Goal: Entertainment & Leisure: Consume media (video, audio)

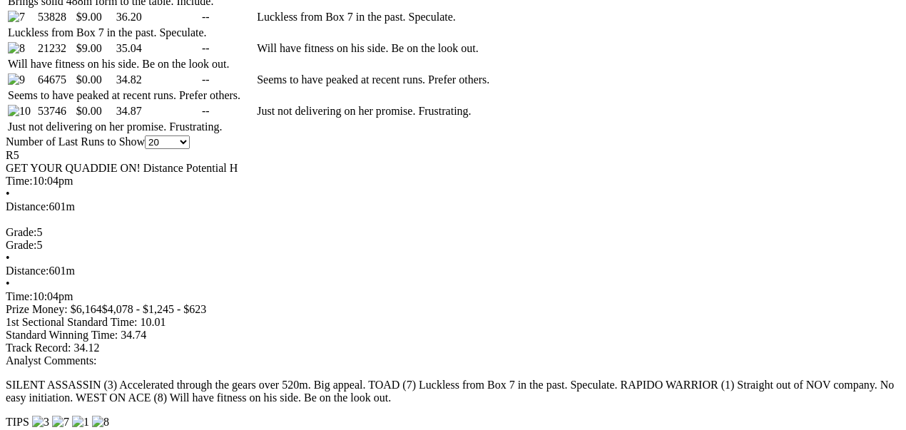
scroll to position [951, 0]
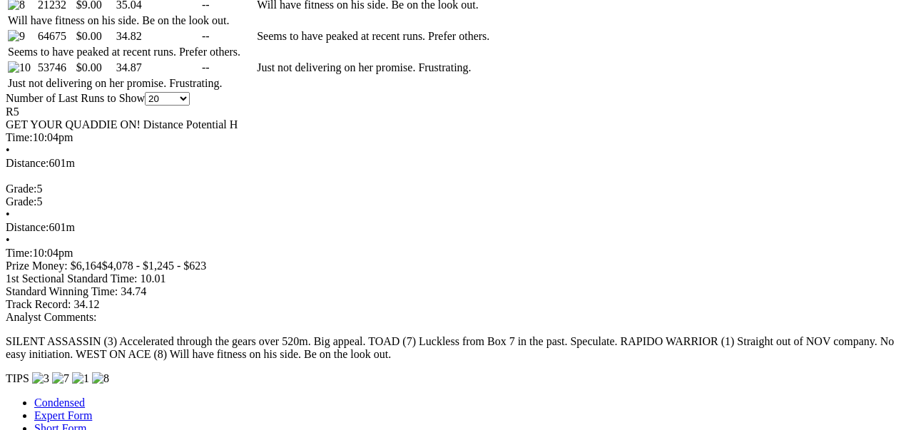
scroll to position [998, 0]
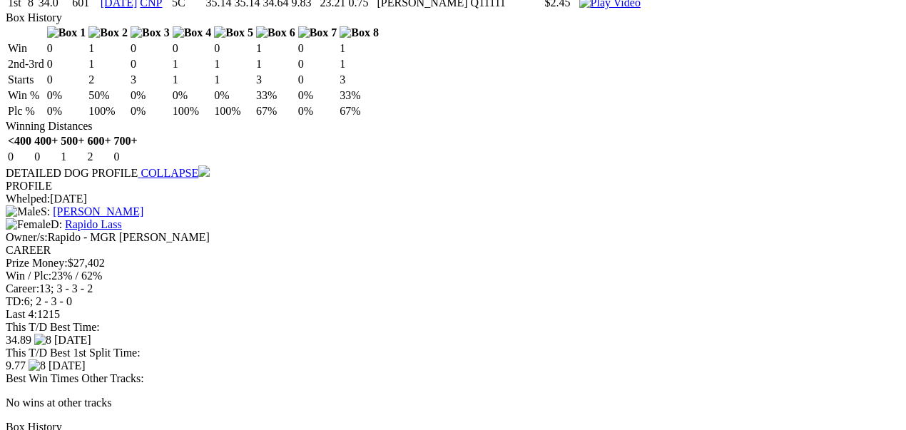
scroll to position [1854, 0]
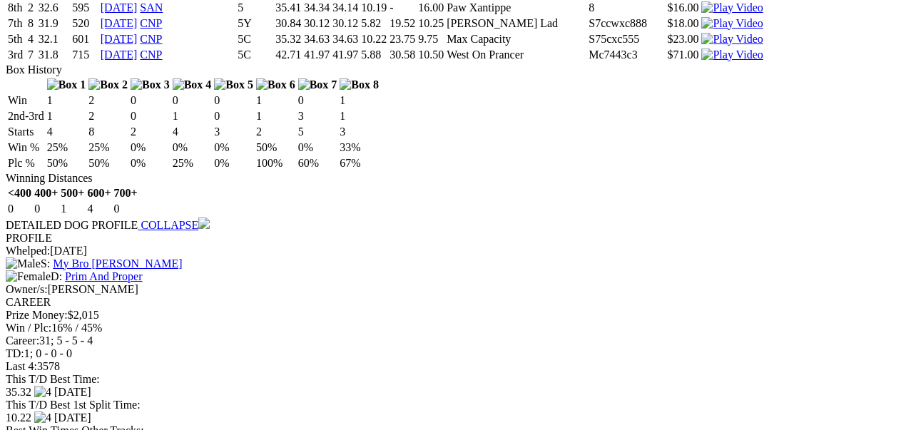
scroll to position [2757, 0]
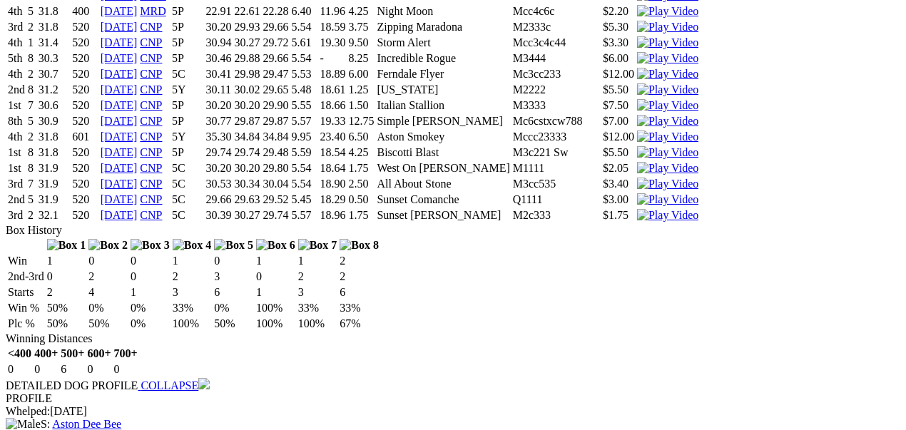
scroll to position [3612, 0]
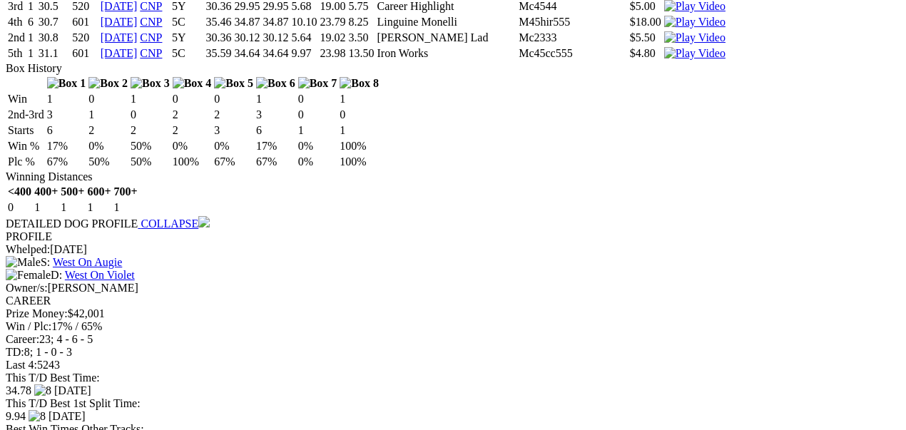
scroll to position [5609, 0]
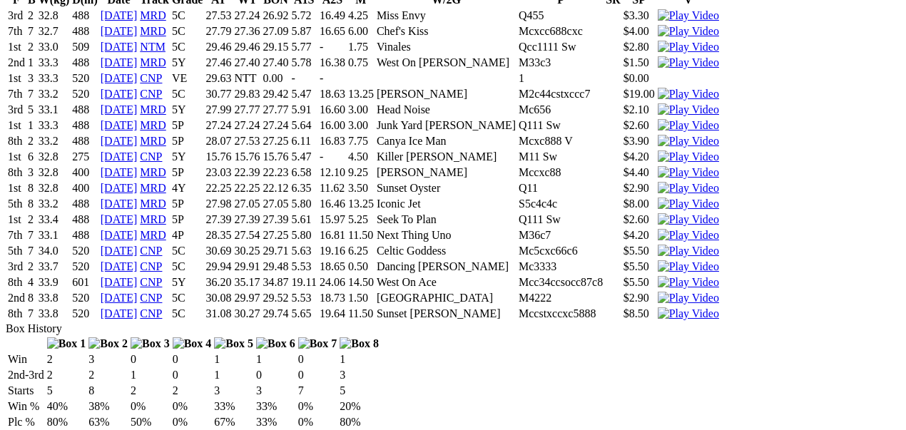
scroll to position [7225, 0]
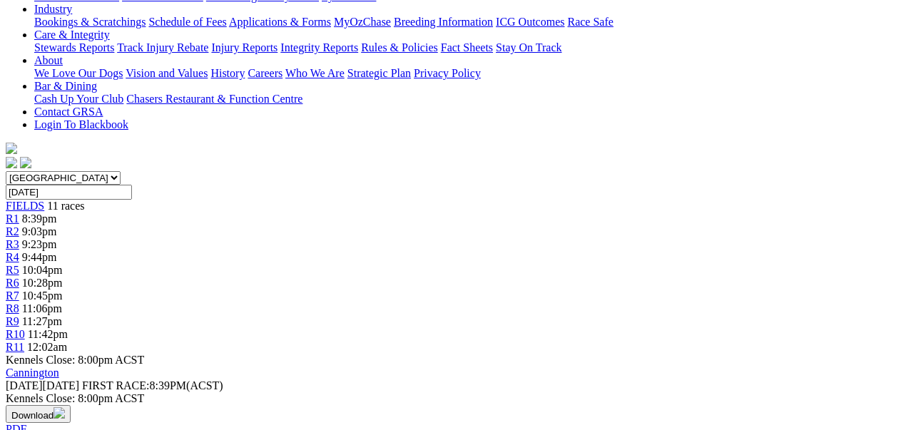
scroll to position [0, 0]
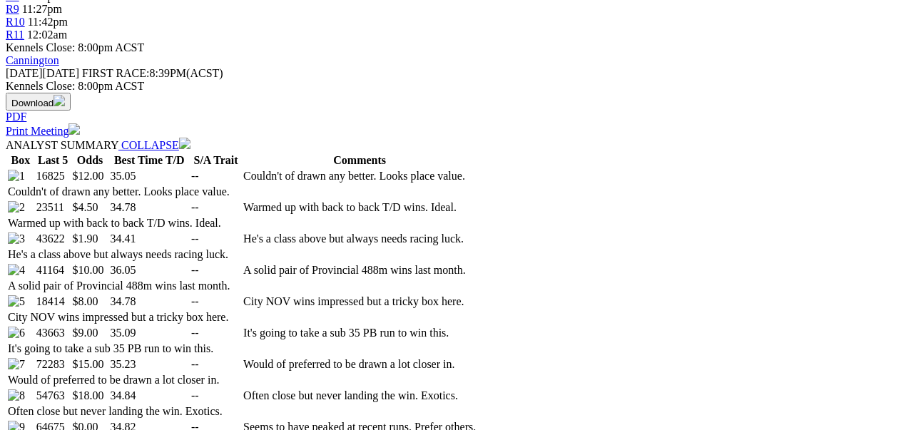
scroll to position [636, 0]
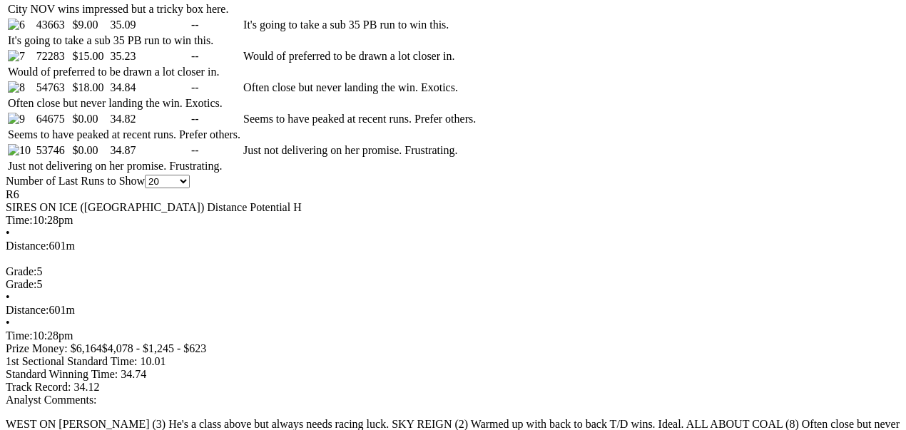
scroll to position [998, 0]
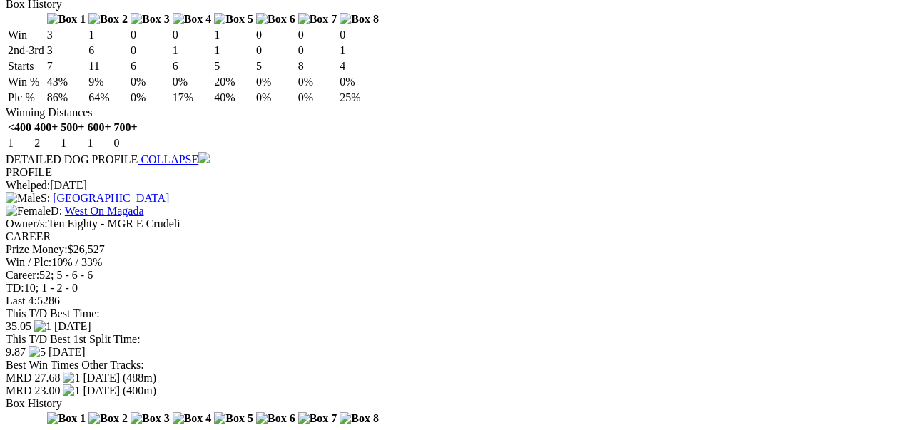
scroll to position [1997, 0]
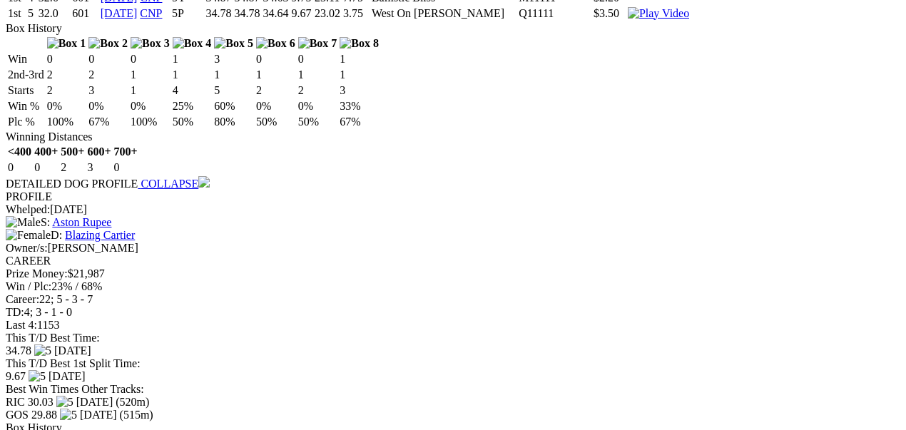
scroll to position [2947, 0]
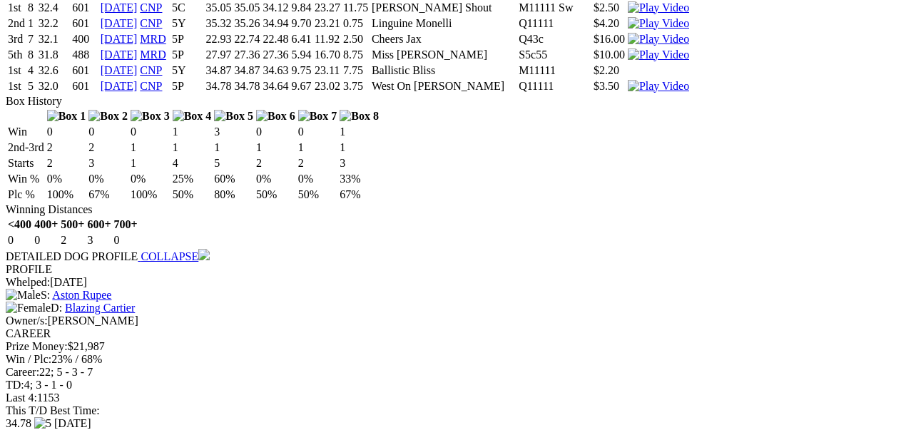
scroll to position [2757, 0]
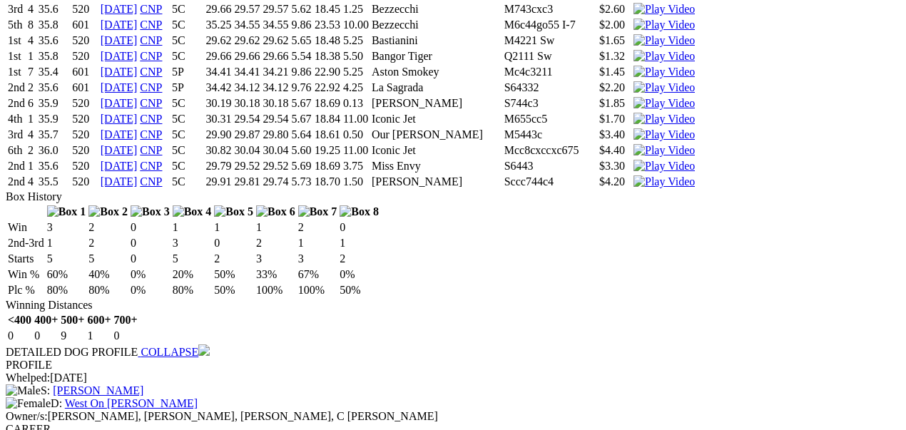
scroll to position [3803, 0]
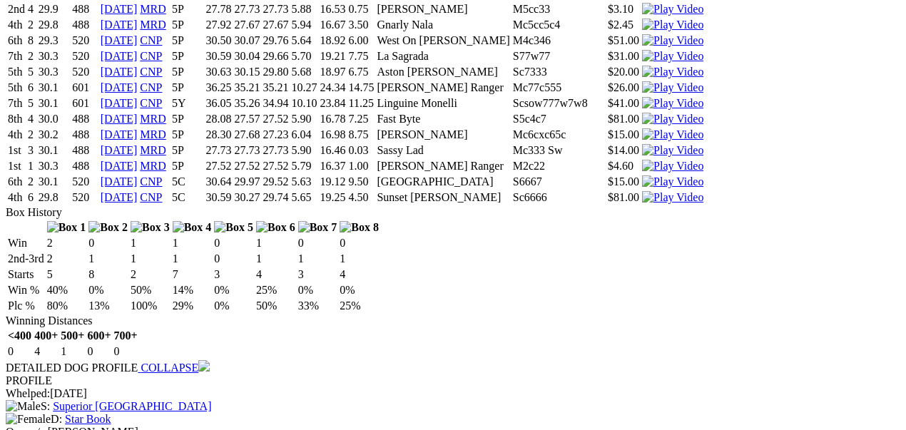
scroll to position [4516, 0]
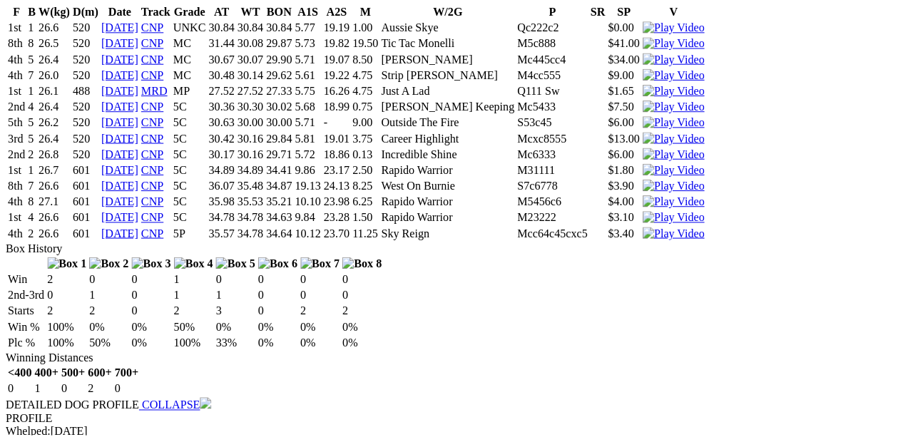
scroll to position [5514, 0]
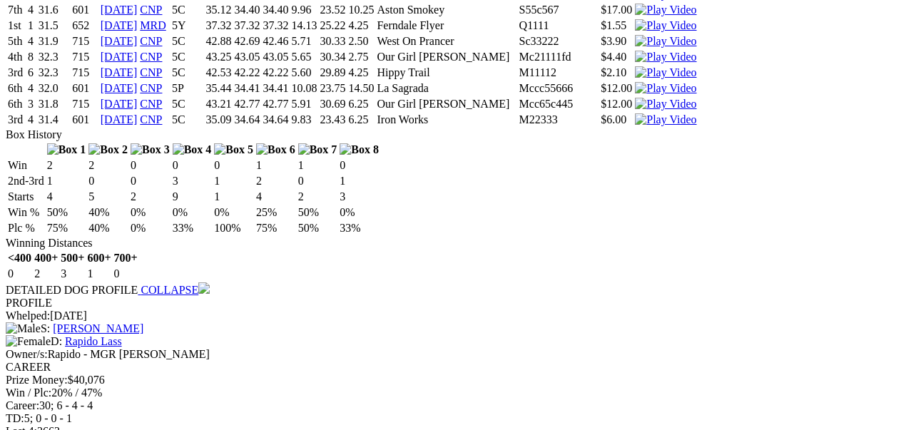
scroll to position [6512, 0]
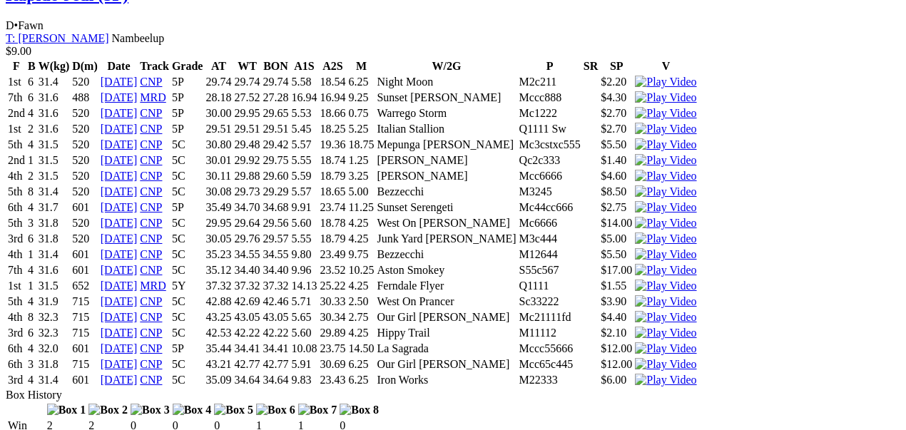
scroll to position [6085, 0]
